Goal: Information Seeking & Learning: Learn about a topic

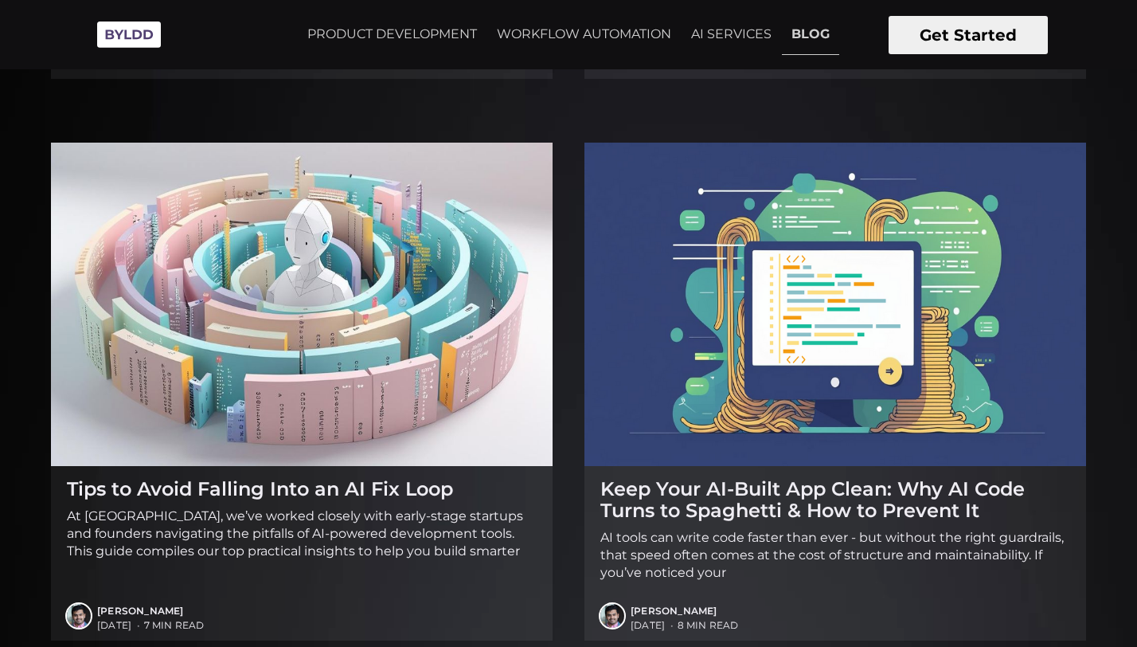
scroll to position [543, 0]
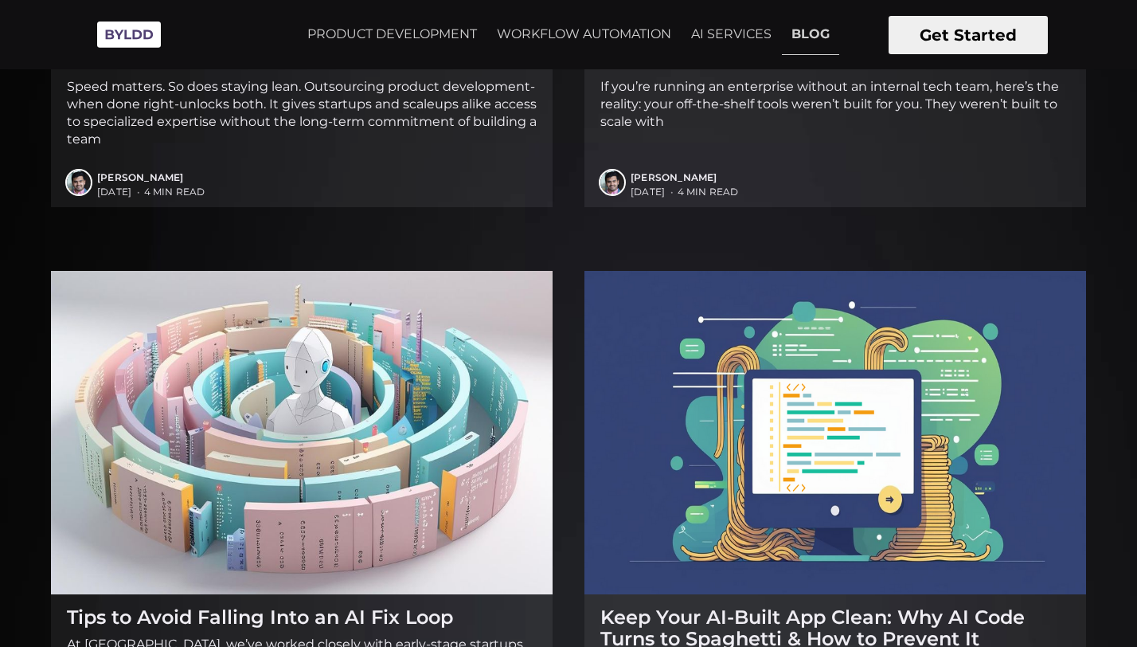
click at [373, 378] on img at bounding box center [302, 432] width 502 height 323
